Goal: Information Seeking & Learning: Find contact information

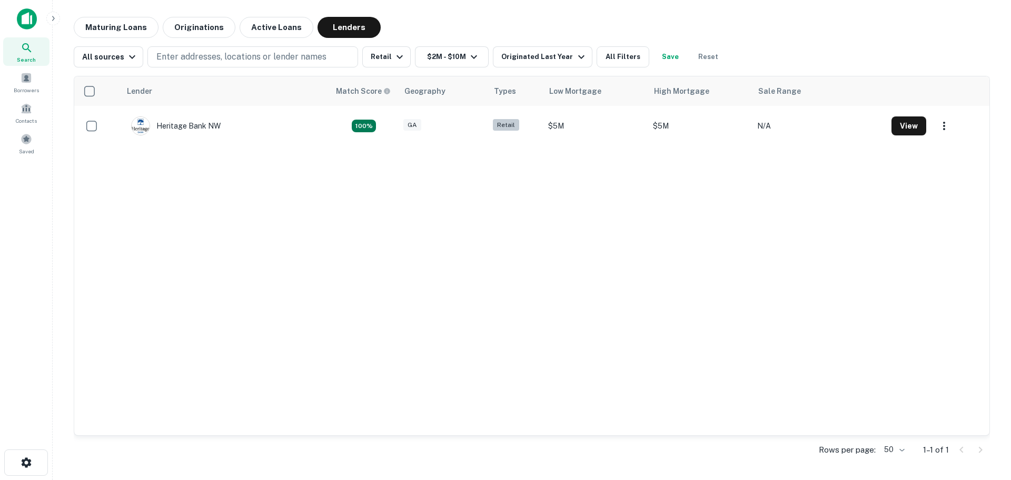
click at [30, 52] on icon at bounding box center [26, 47] width 9 height 9
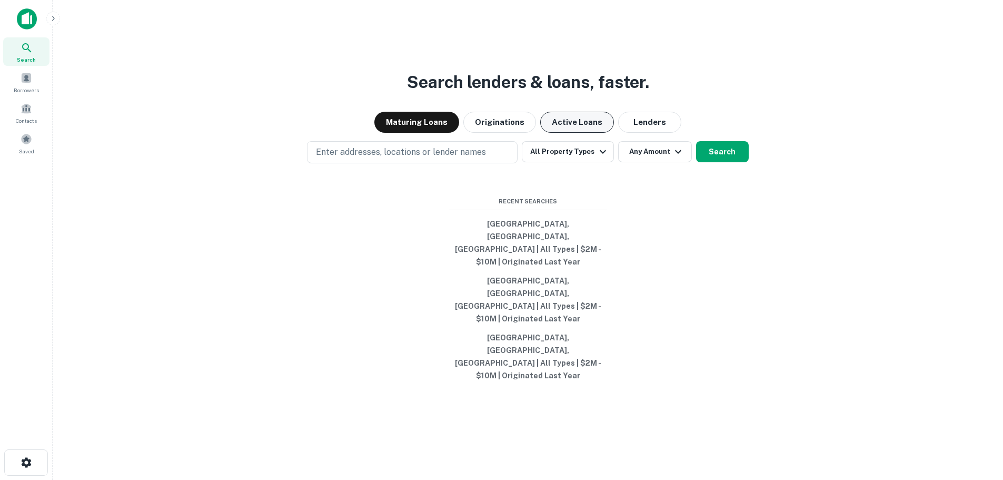
click at [599, 133] on button "Active Loans" at bounding box center [577, 122] width 74 height 21
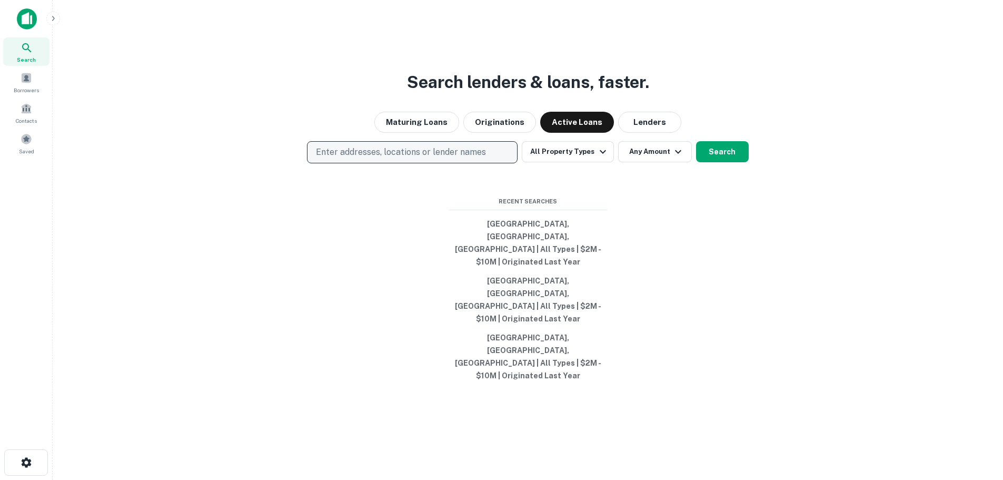
click at [462, 158] on p "Enter addresses, locations or lender names" at bounding box center [401, 152] width 170 height 13
type input "***"
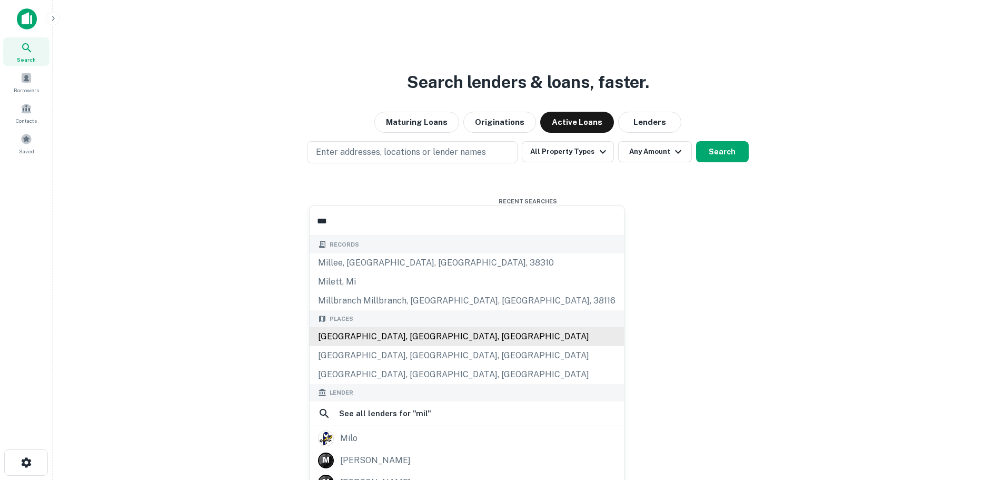
click at [441, 337] on div "[GEOGRAPHIC_DATA], [GEOGRAPHIC_DATA], [GEOGRAPHIC_DATA]" at bounding box center [467, 336] width 314 height 19
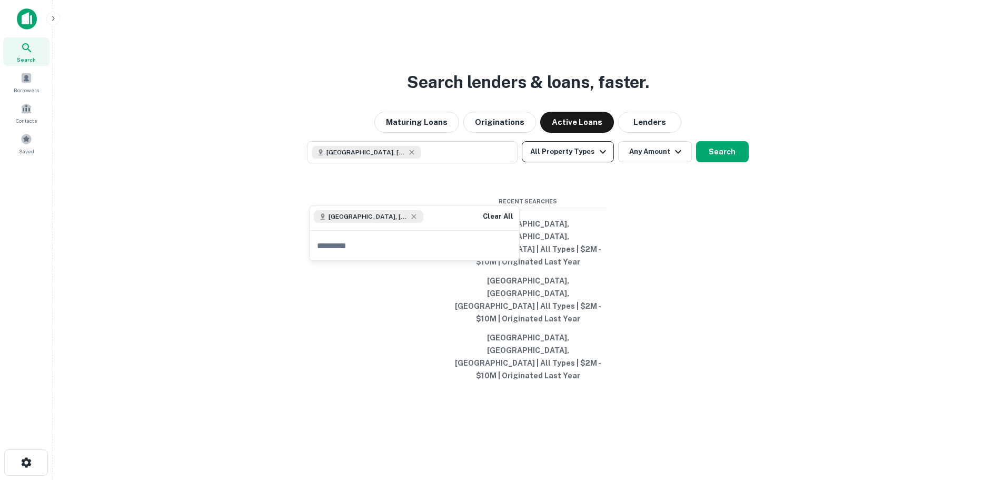
click at [572, 162] on button "All Property Types" at bounding box center [568, 151] width 92 height 21
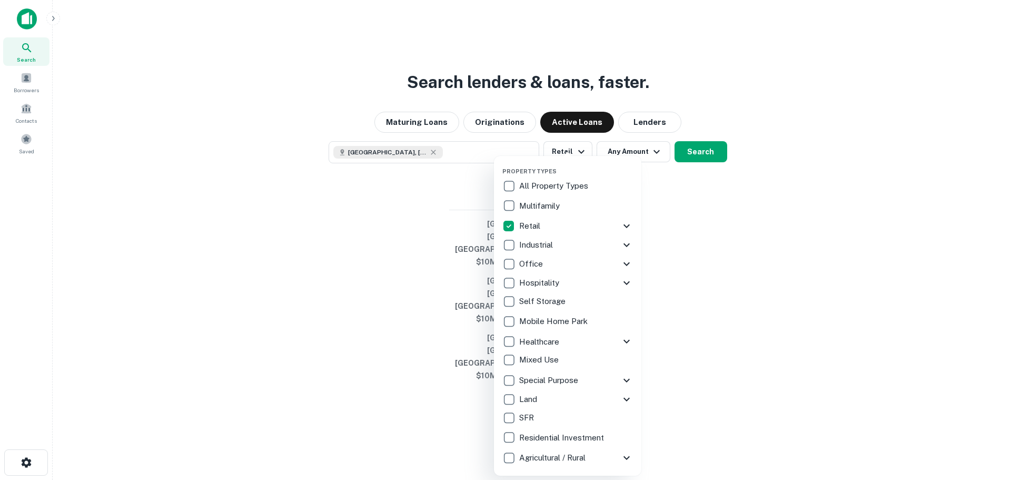
click at [664, 191] on div at bounding box center [505, 240] width 1011 height 480
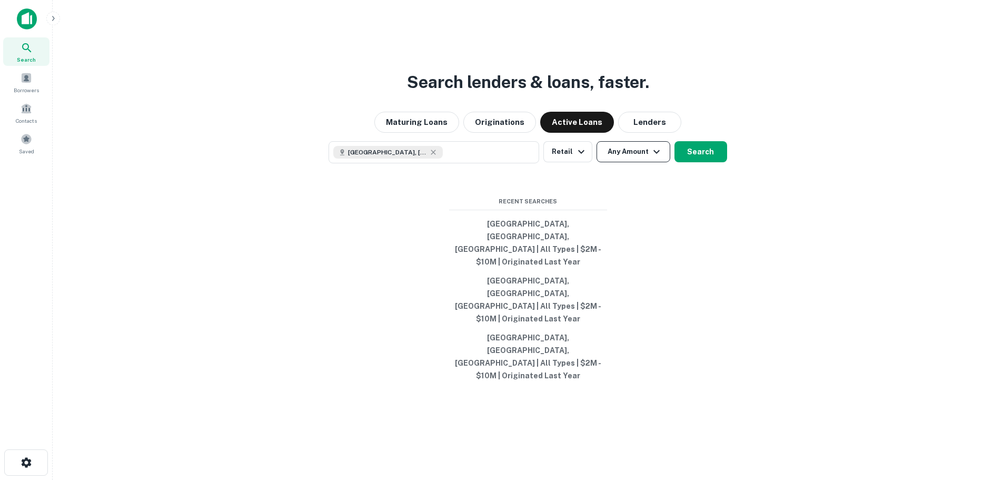
click at [650, 158] on icon "button" at bounding box center [656, 151] width 13 height 13
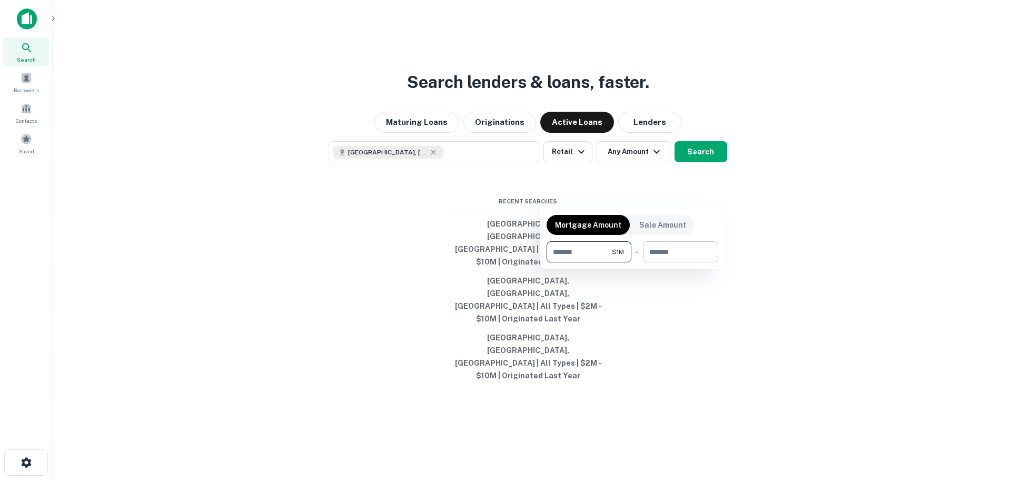
type input "*******"
click at [652, 245] on input "number" at bounding box center [677, 251] width 68 height 21
type input "*******"
click at [697, 186] on div at bounding box center [505, 240] width 1011 height 480
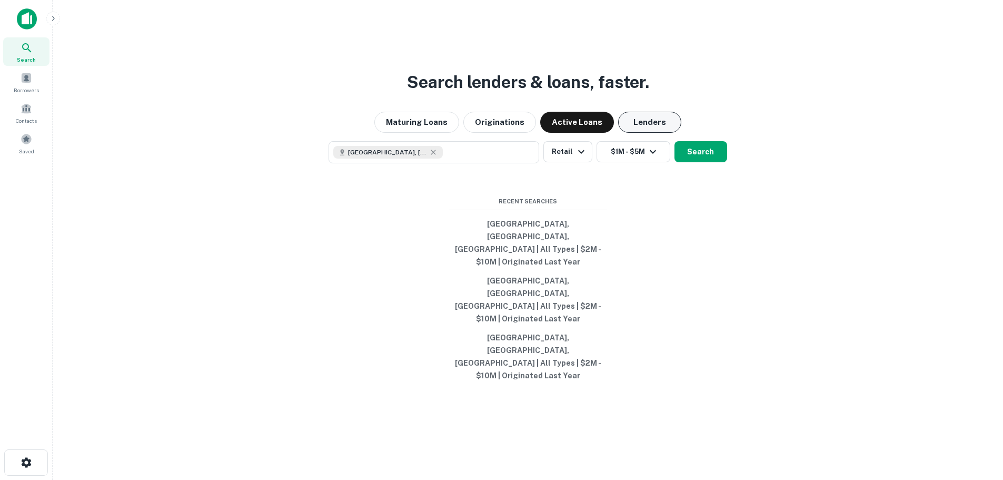
click at [631, 133] on button "Lenders" at bounding box center [649, 122] width 63 height 21
click at [699, 162] on button "Search" at bounding box center [700, 151] width 53 height 21
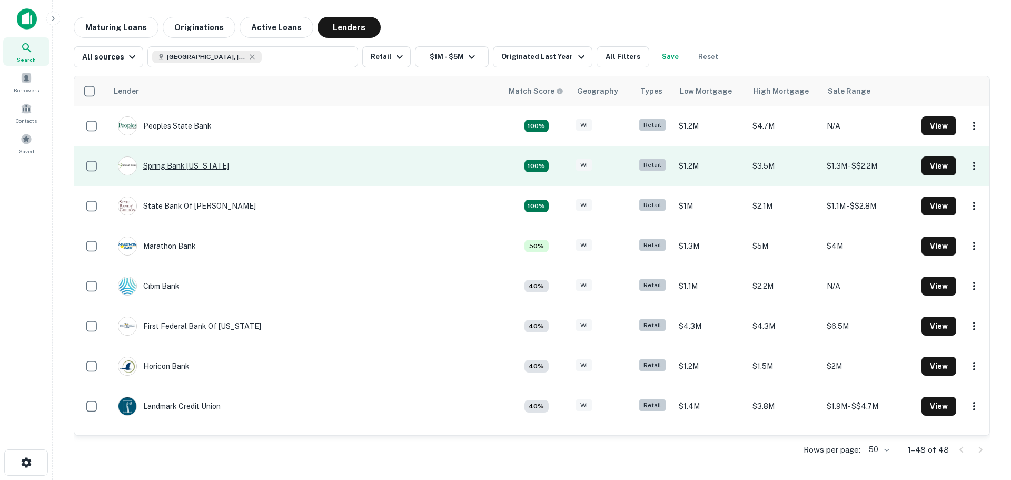
click at [203, 169] on div "Spring Bank [US_STATE]" at bounding box center [173, 165] width 111 height 19
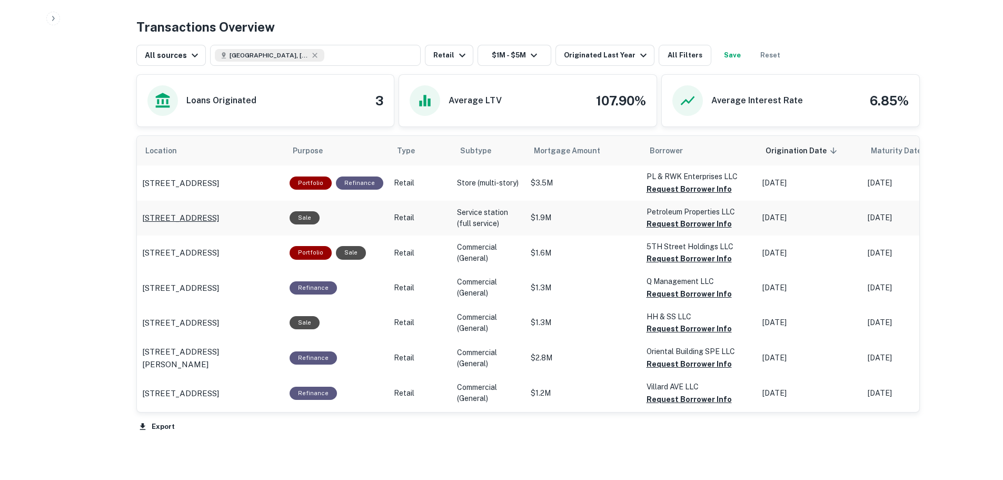
scroll to position [526, 0]
click at [186, 287] on p "5606 W Burleigh St Milwaukee, WI 53210" at bounding box center [180, 287] width 77 height 13
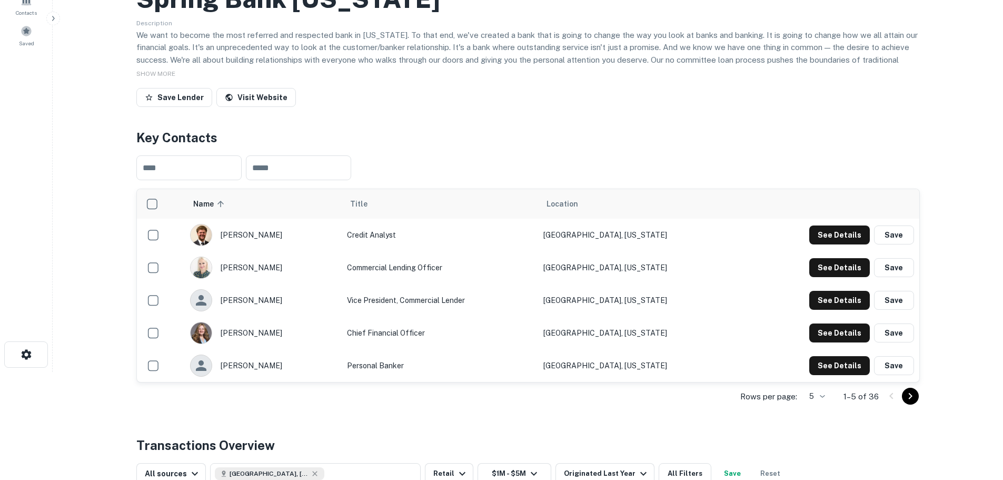
scroll to position [105, 0]
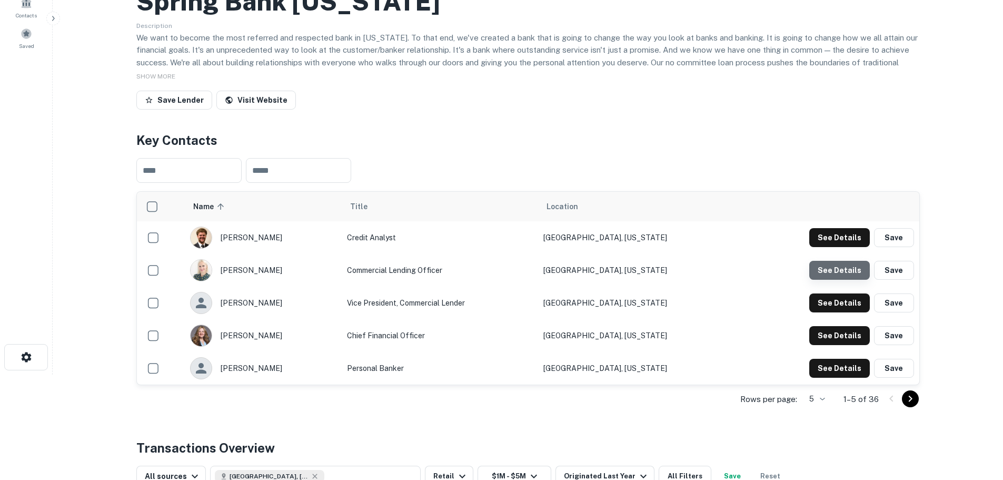
click at [843, 266] on button "See Details" at bounding box center [839, 270] width 61 height 19
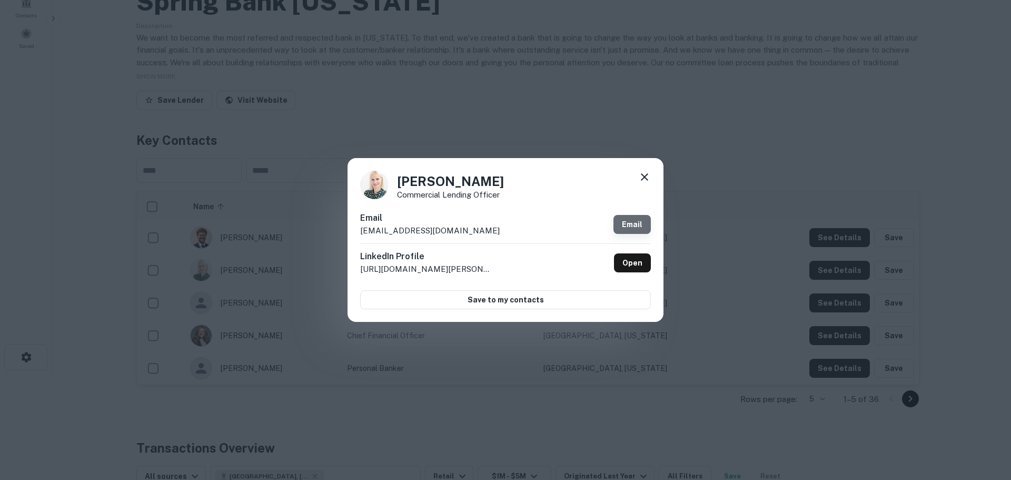
click at [628, 222] on link "Email" at bounding box center [631, 224] width 37 height 19
click at [649, 176] on icon at bounding box center [644, 177] width 13 height 13
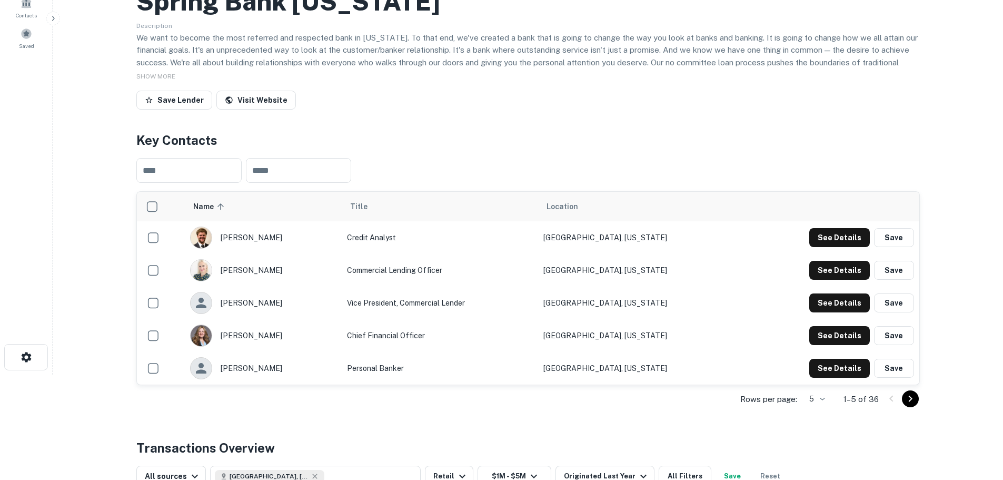
click at [714, 312] on td "[GEOGRAPHIC_DATA], [US_STATE]" at bounding box center [640, 302] width 205 height 33
click at [841, 270] on button "See Details" at bounding box center [839, 270] width 61 height 19
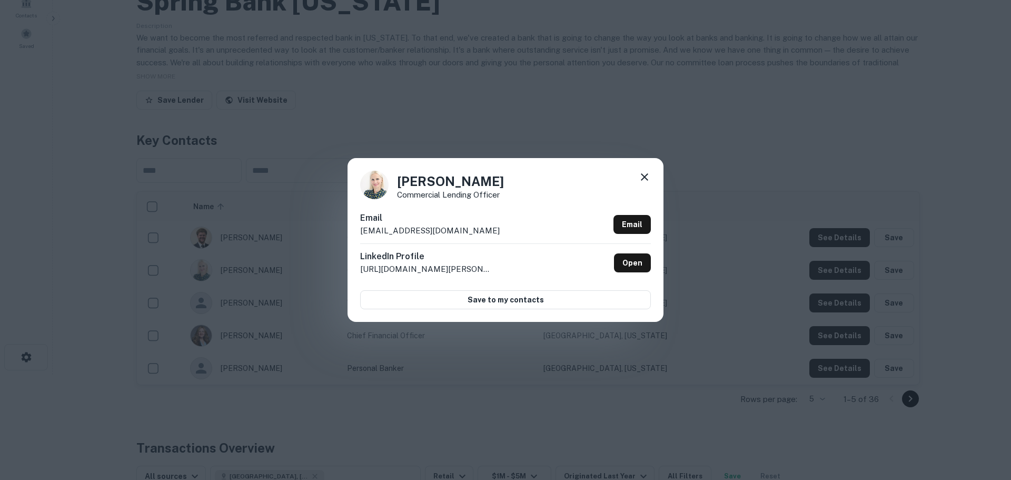
click at [450, 234] on p "evaske@springbankwi.com" at bounding box center [430, 230] width 140 height 13
click at [417, 232] on p "evaske@springbankwi.com" at bounding box center [430, 230] width 140 height 13
click at [422, 229] on p "evaske@springbankwi.com" at bounding box center [430, 230] width 140 height 13
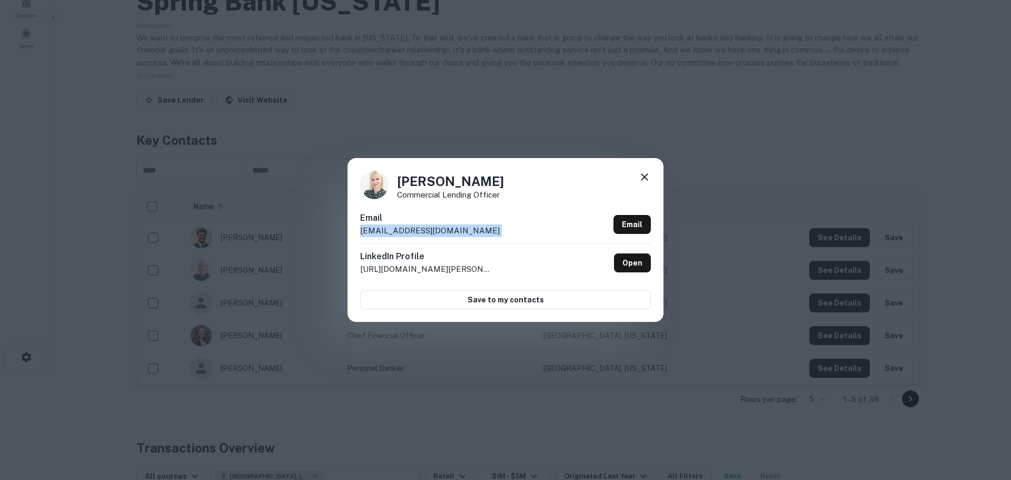
copy div "evaske@springbankwi.com Email"
click at [493, 209] on div "Egle Vaske Commercial Lending Officer Email evaske@springbankwi.com Email Linke…" at bounding box center [505, 239] width 316 height 163
drag, startPoint x: 359, startPoint y: 230, endPoint x: 461, endPoint y: 228, distance: 102.7
click at [461, 228] on div "Egle Vaske Commercial Lending Officer Email evaske@springbankwi.com Email Linke…" at bounding box center [505, 239] width 316 height 163
copy p "evaske@springbankwi.com"
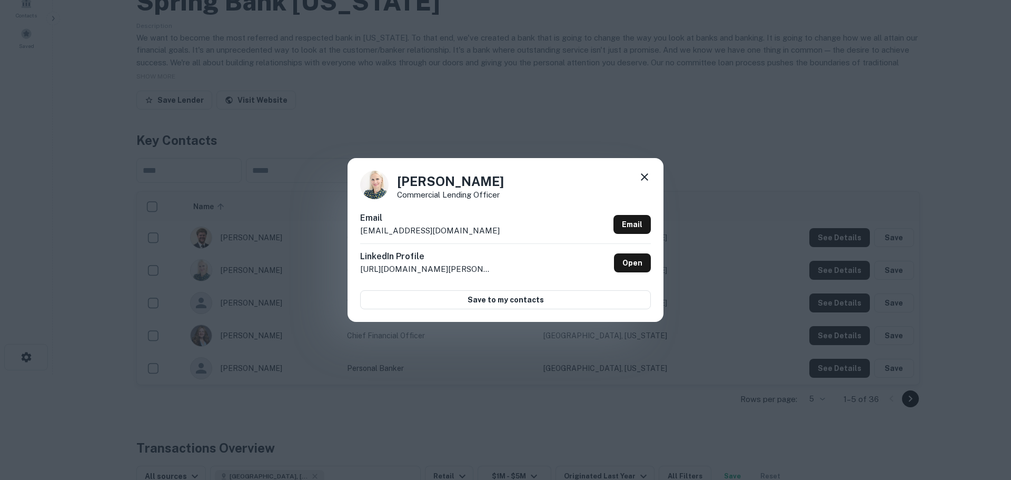
click at [655, 169] on div "Egle Vaske Commercial Lending Officer Email evaske@springbankwi.com Email Linke…" at bounding box center [505, 239] width 316 height 163
click at [652, 169] on div "Egle Vaske Commercial Lending Officer Email evaske@springbankwi.com Email Linke…" at bounding box center [505, 239] width 316 height 163
click at [632, 170] on div "Egle Vaske Commercial Lending Officer Email evaske@springbankwi.com Email Linke…" at bounding box center [505, 239] width 316 height 163
click at [648, 179] on icon at bounding box center [644, 177] width 13 height 13
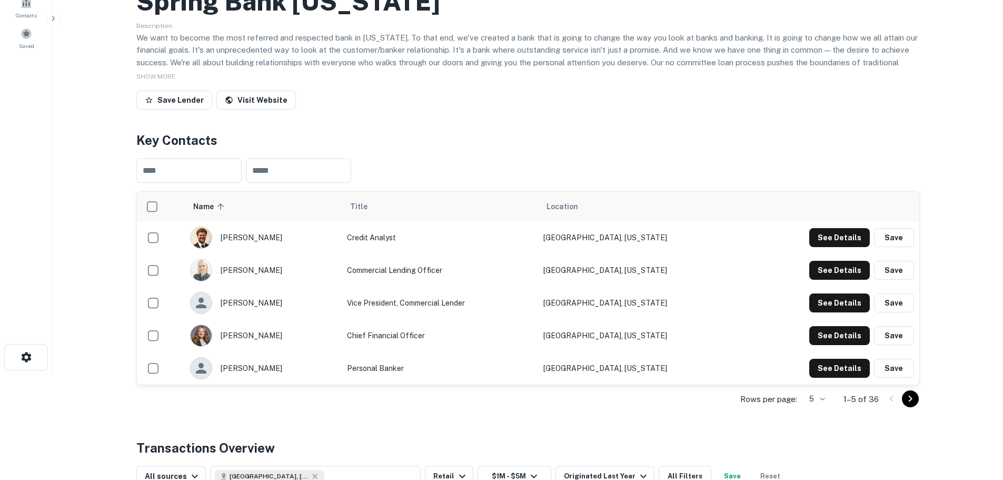
drag, startPoint x: 453, startPoint y: 133, endPoint x: 458, endPoint y: 126, distance: 8.3
click at [453, 134] on h4 "Key Contacts" at bounding box center [527, 140] width 783 height 19
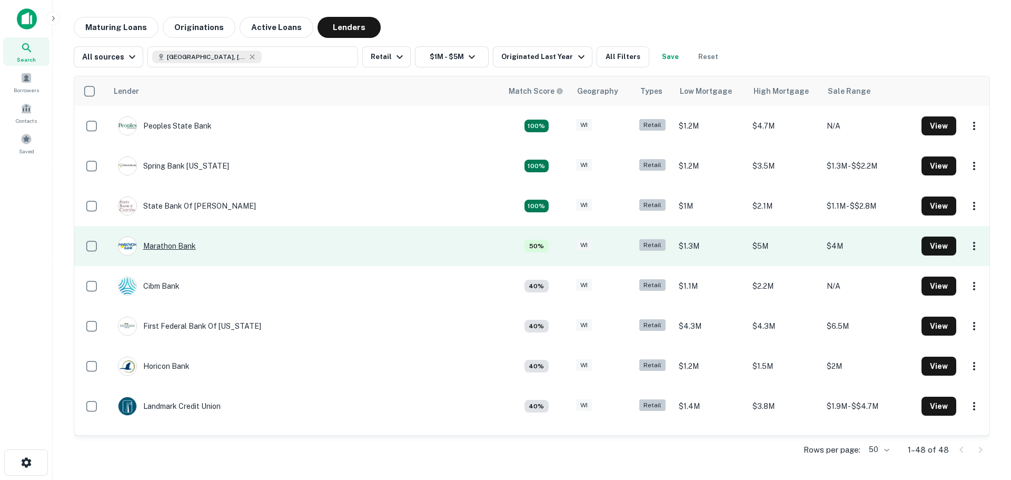
click at [162, 243] on div "Marathon Bank" at bounding box center [157, 245] width 78 height 19
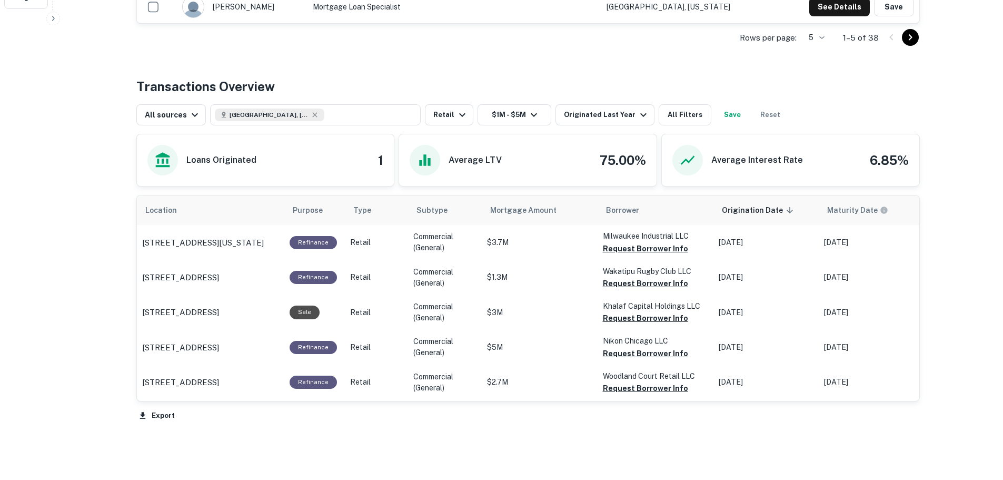
scroll to position [474, 0]
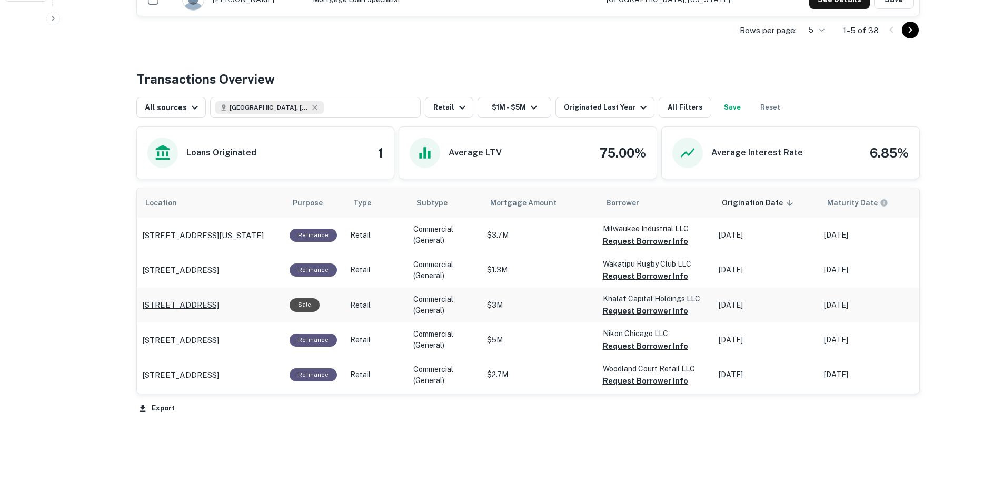
click at [219, 305] on p "3951 S 76th St Milwaukee, WI 53220" at bounding box center [180, 305] width 77 height 13
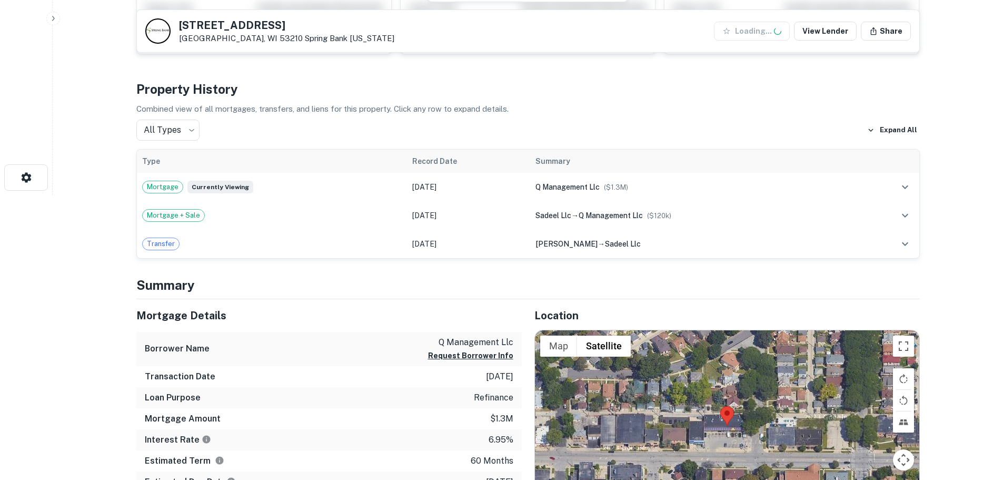
scroll to position [421, 0]
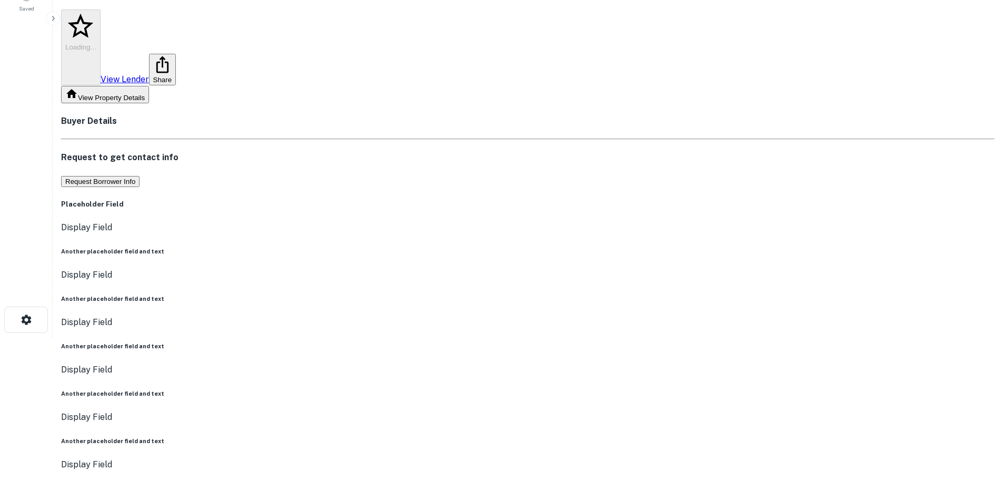
scroll to position [369, 0]
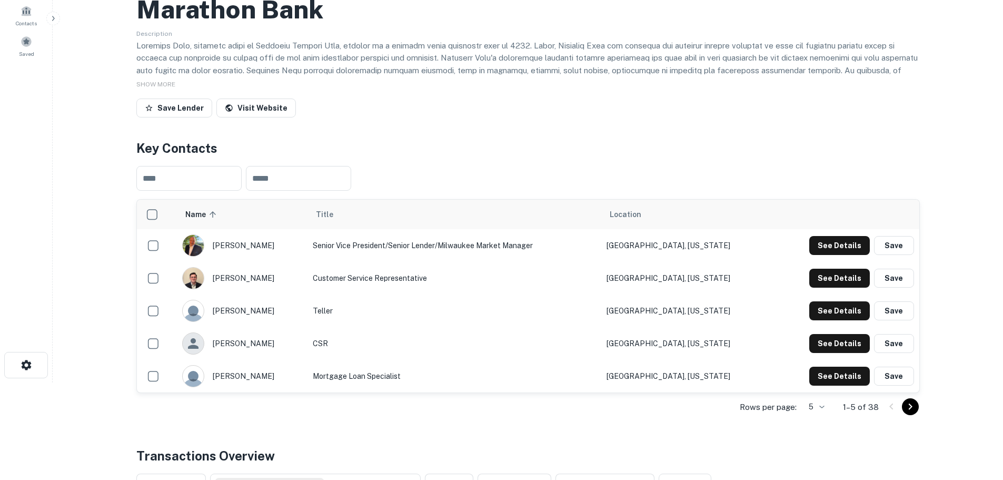
scroll to position [105, 0]
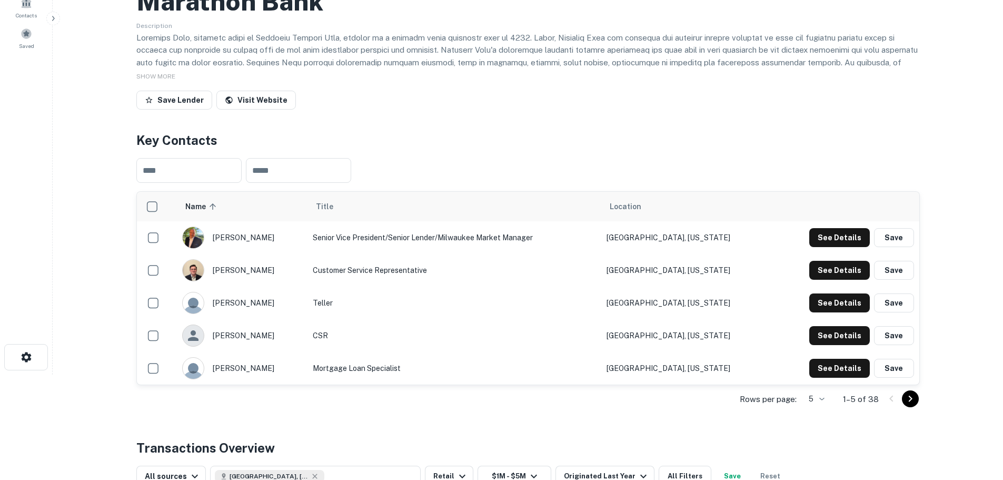
click at [709, 371] on td "[GEOGRAPHIC_DATA], [US_STATE]" at bounding box center [686, 368] width 171 height 33
click at [836, 235] on button "See Details" at bounding box center [839, 237] width 61 height 19
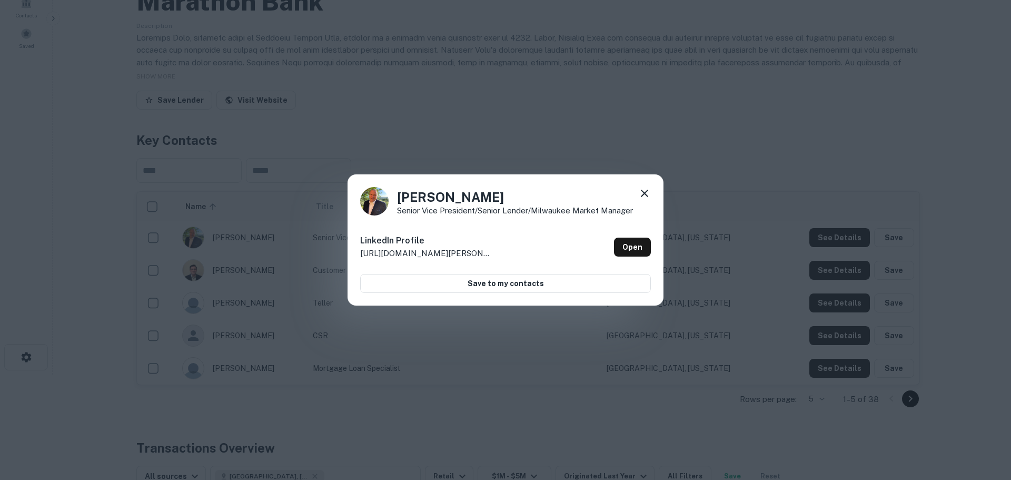
click at [642, 193] on icon at bounding box center [644, 193] width 13 height 13
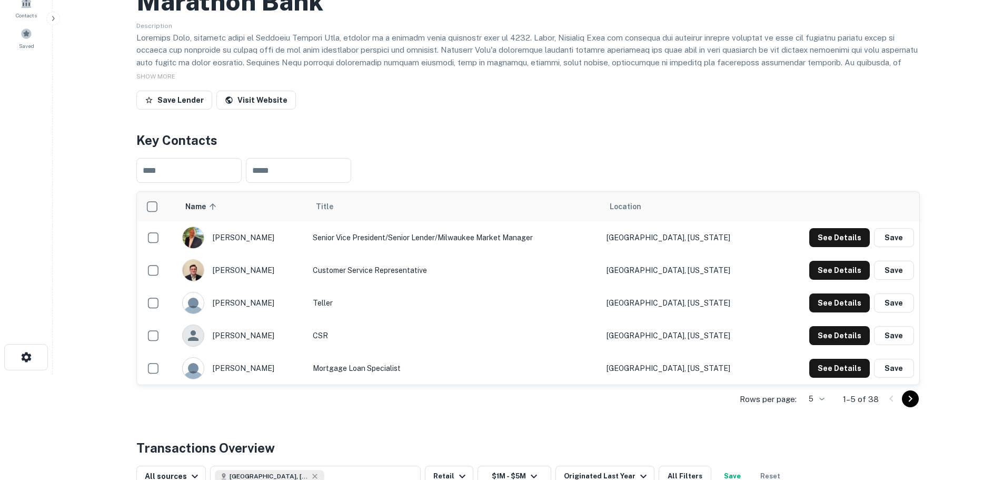
click at [555, 111] on div "Save Lender Visit Website" at bounding box center [527, 102] width 783 height 23
drag, startPoint x: 565, startPoint y: 94, endPoint x: 555, endPoint y: 84, distance: 14.5
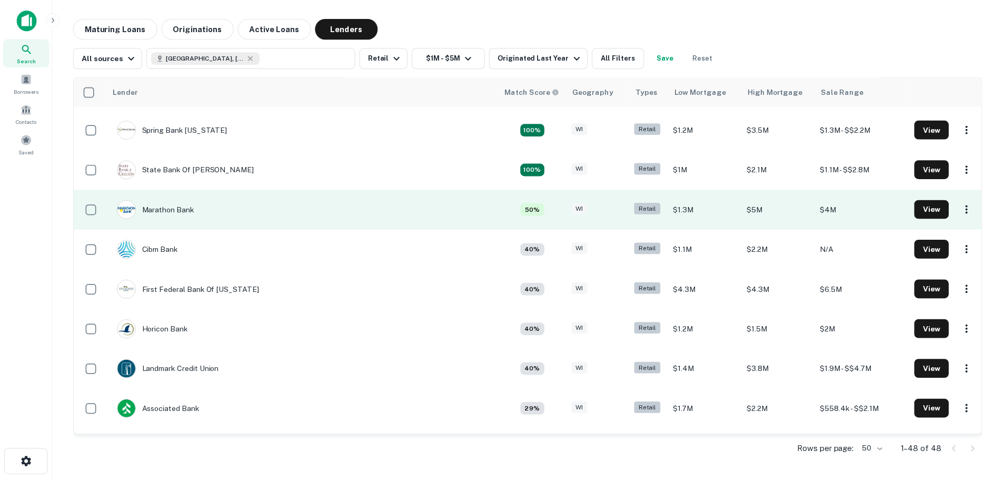
scroll to position [53, 0]
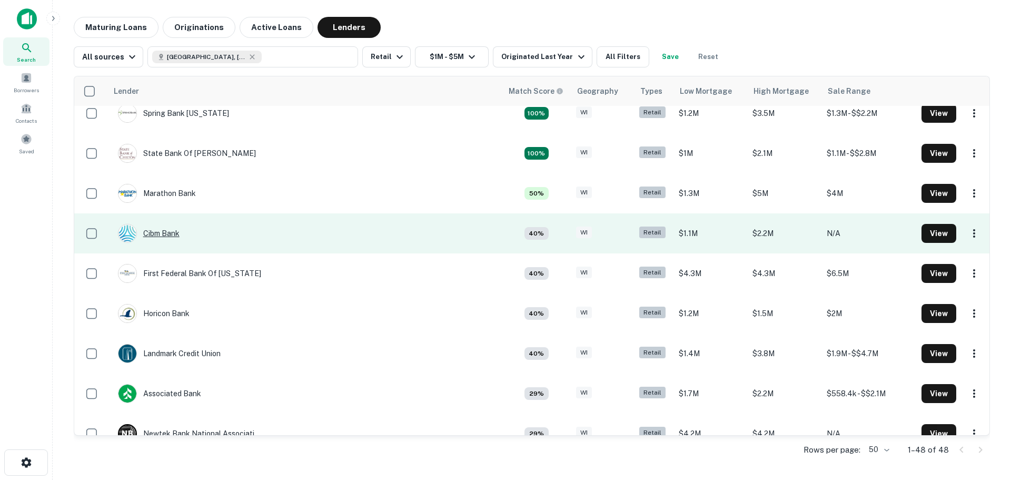
click at [167, 234] on div "Cibm Bank" at bounding box center [149, 233] width 62 height 19
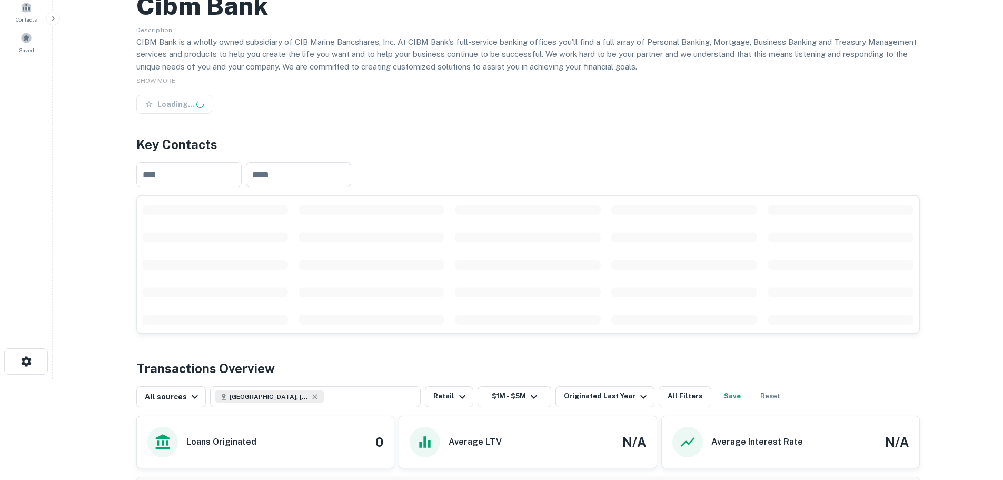
scroll to position [105, 0]
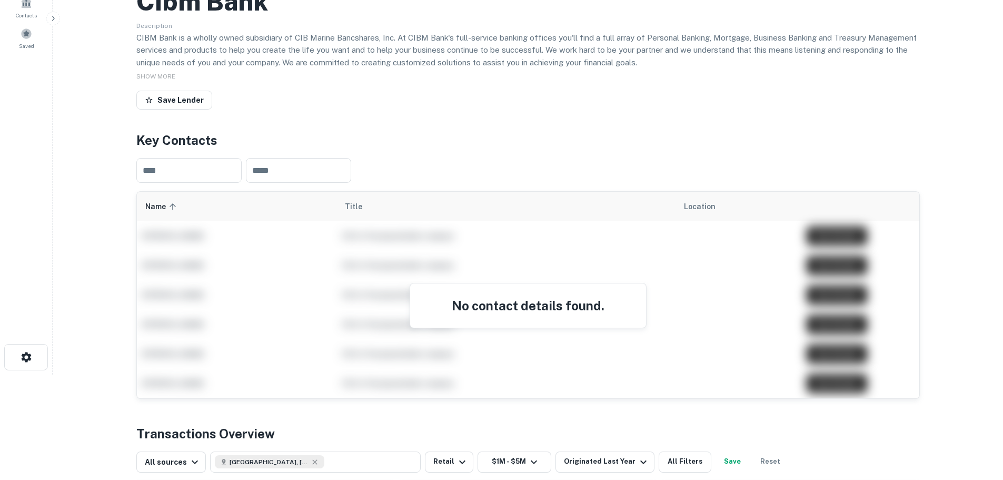
click at [544, 141] on h4 "Key Contacts" at bounding box center [527, 140] width 783 height 19
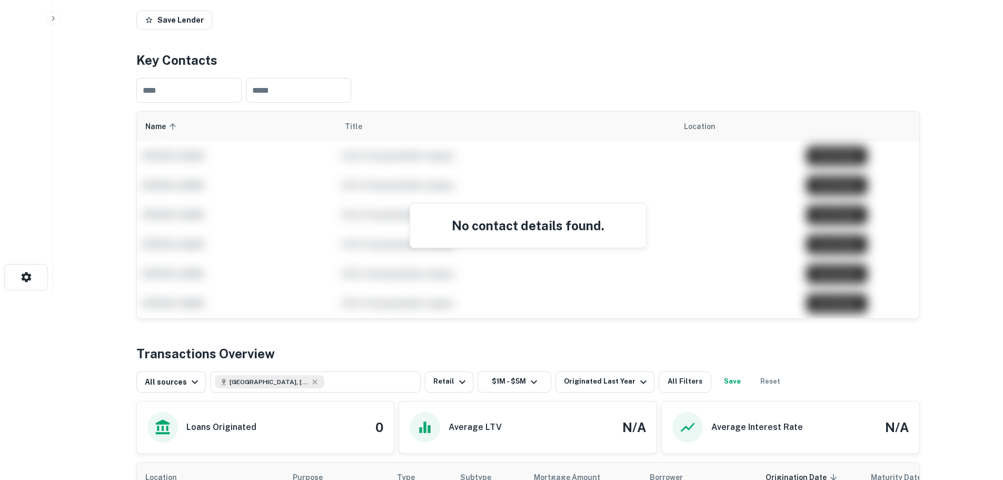
scroll to position [211, 0]
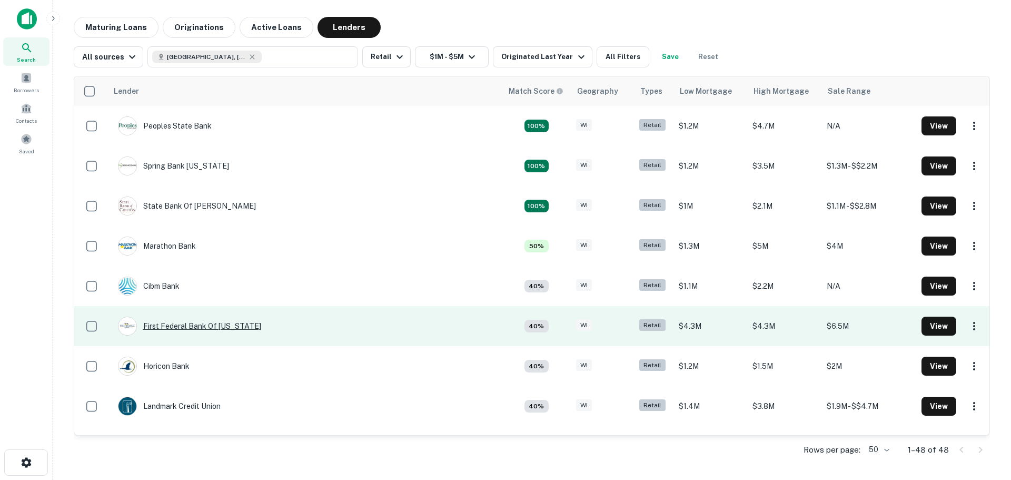
click at [188, 324] on div "First Federal Bank Of [US_STATE]" at bounding box center [189, 325] width 143 height 19
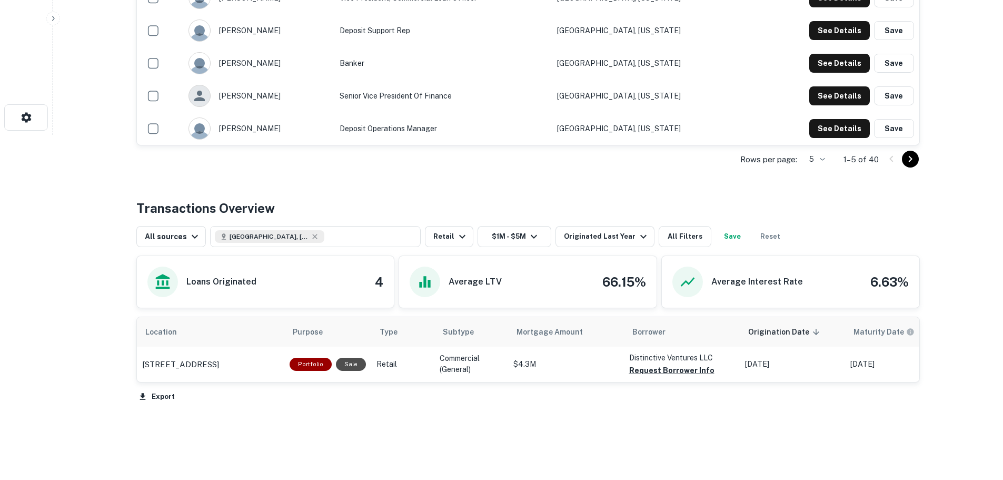
scroll to position [369, 0]
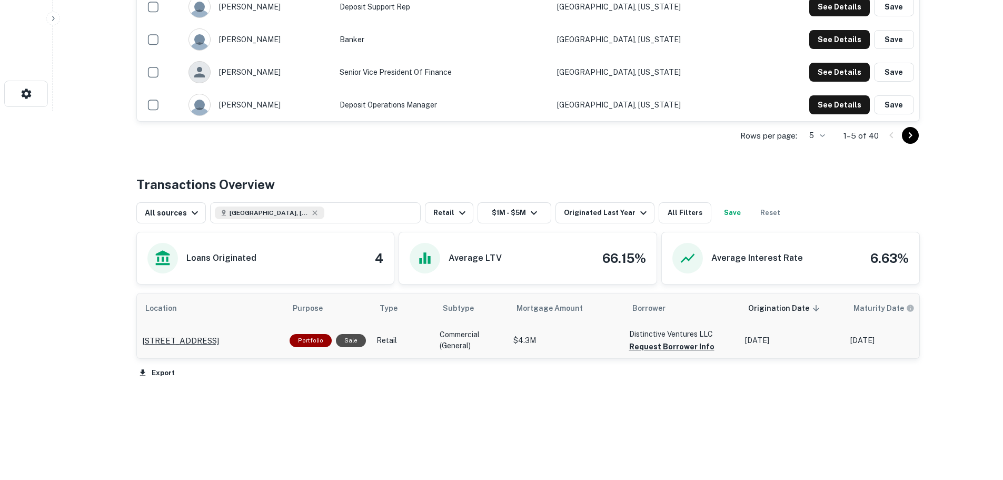
click at [219, 335] on p "5360 N 118th Ct Milwaukee, WI 53225" at bounding box center [180, 340] width 77 height 13
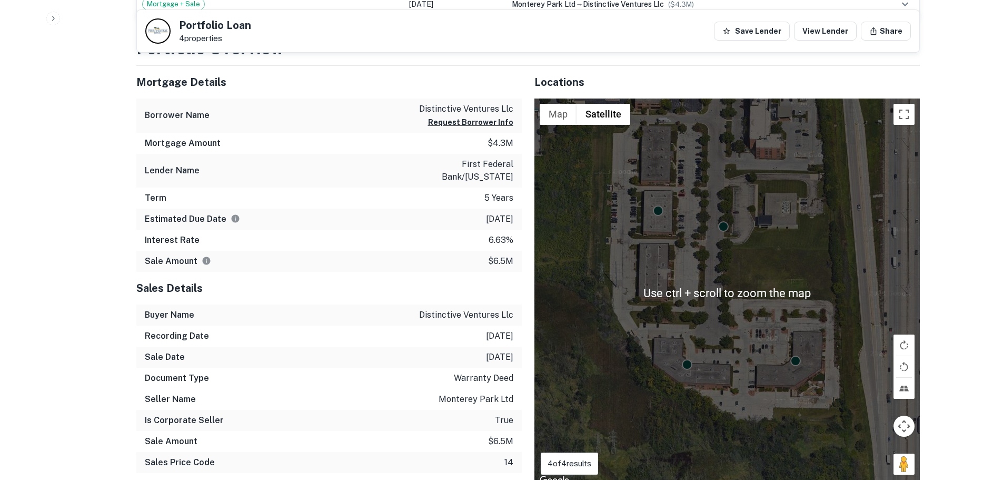
scroll to position [526, 0]
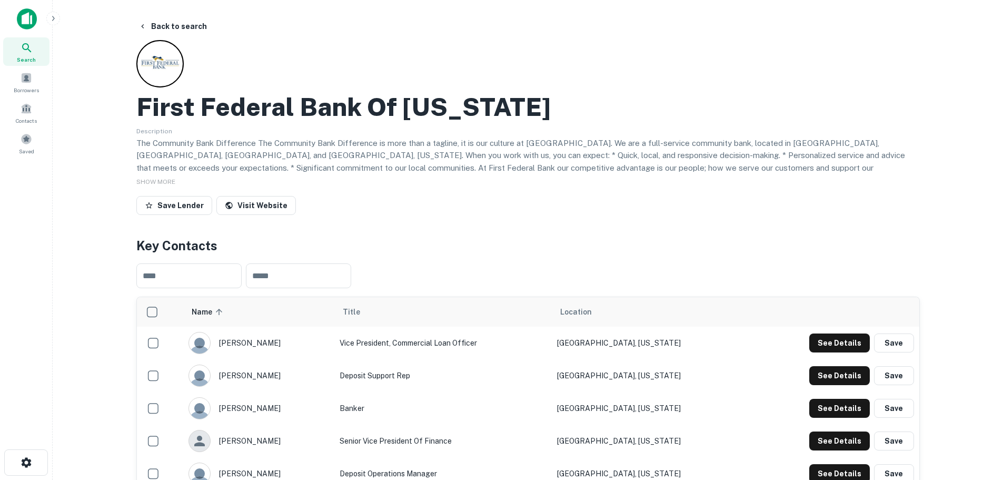
click at [653, 227] on div "Back to search First Federal Bank Of [US_STATE] Description SHOW MORE Save Lend…" at bounding box center [528, 433] width 809 height 833
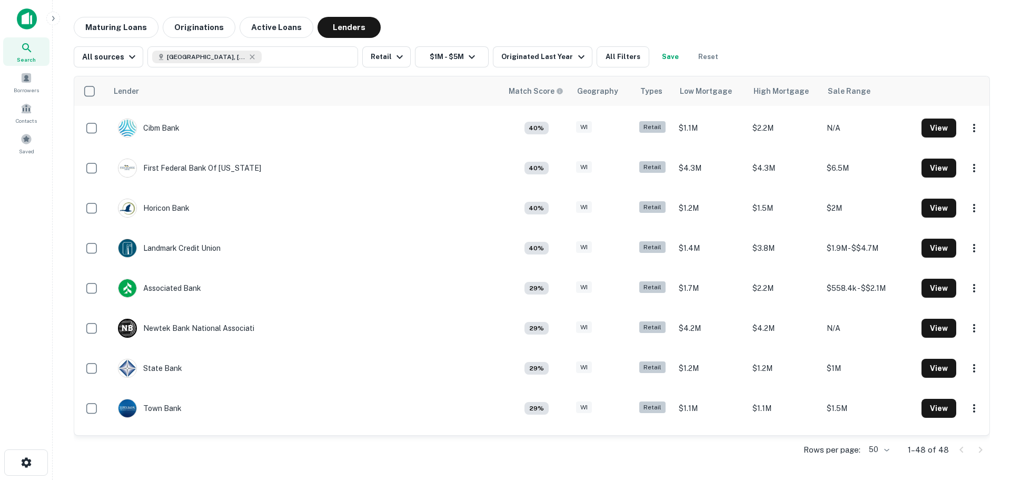
scroll to position [158, 0]
